Goal: Task Accomplishment & Management: Manage account settings

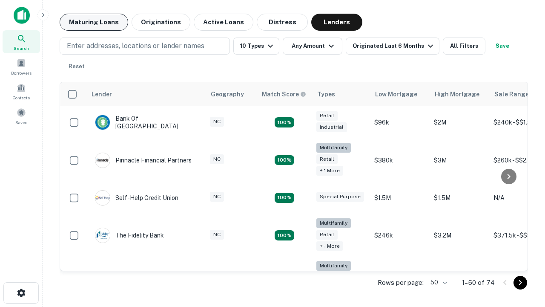
click at [94, 22] on button "Maturing Loans" at bounding box center [94, 22] width 69 height 17
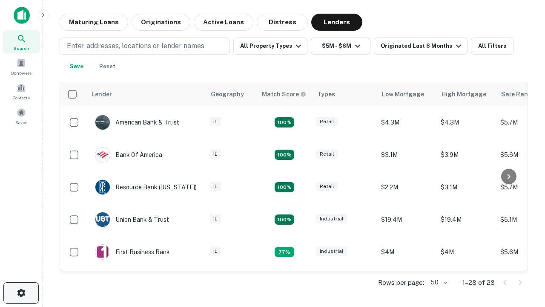
click at [21, 293] on icon "button" at bounding box center [21, 293] width 10 height 10
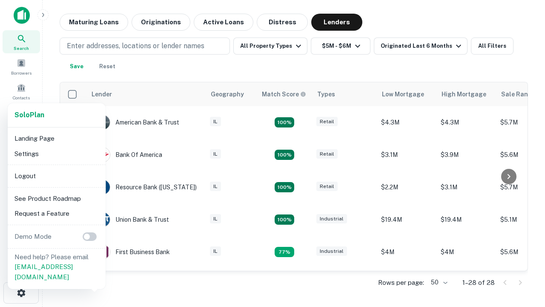
click at [56, 176] on li "Logout" at bounding box center [56, 175] width 91 height 15
